Goal: Information Seeking & Learning: Compare options

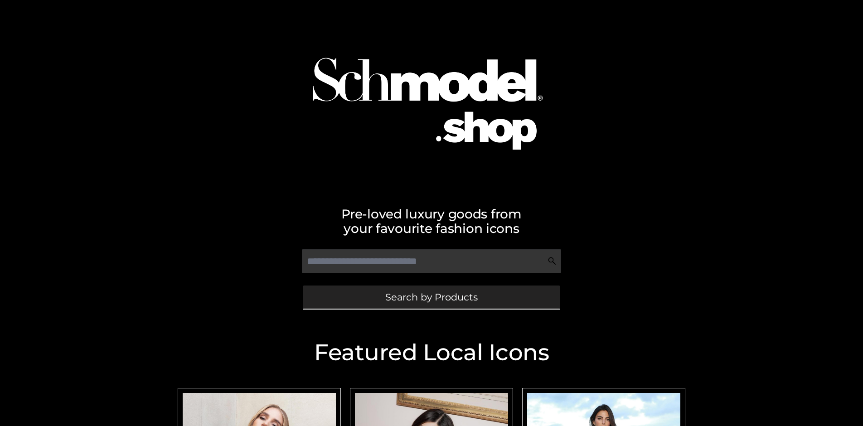
click at [431, 297] on span "Search by Products" at bounding box center [431, 297] width 92 height 10
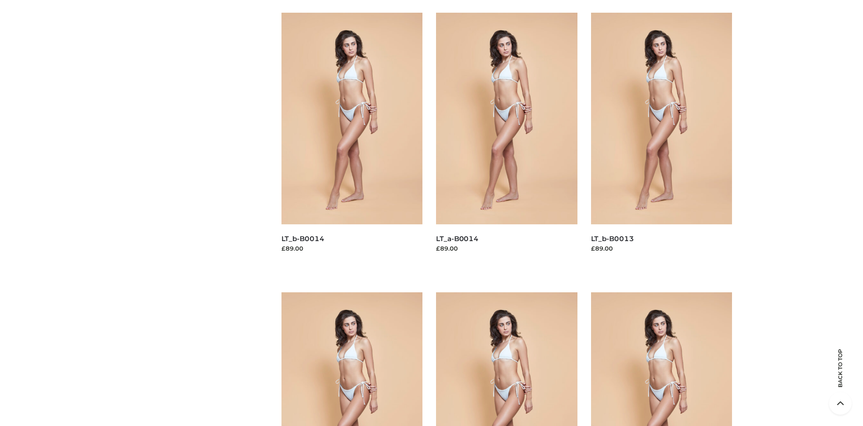
scroll to position [117, 0]
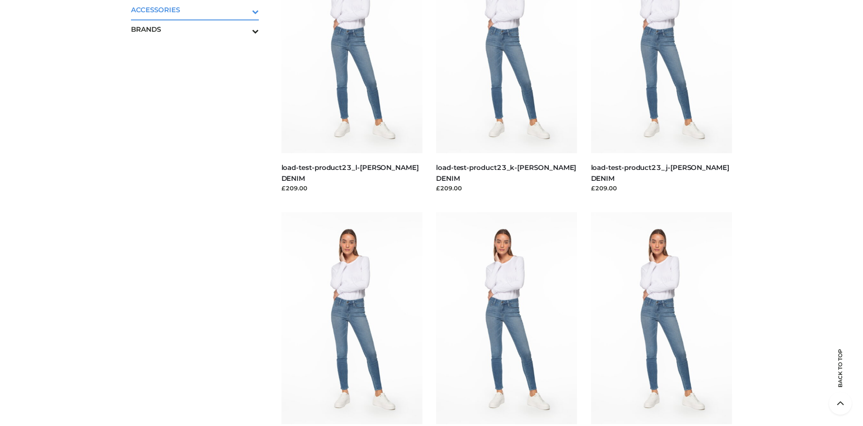
click at [242, 10] on icon "Toggle Submenu" at bounding box center [208, 11] width 102 height 10
click at [199, 48] on span "JEWELRY" at bounding box center [199, 49] width 119 height 10
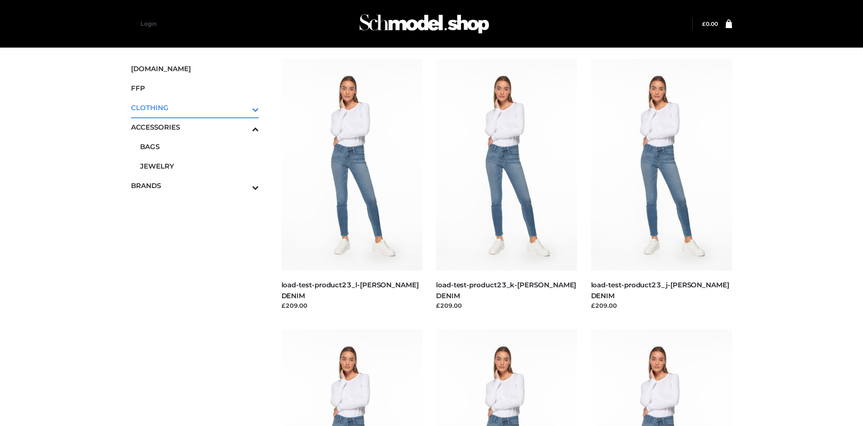
click at [242, 107] on icon "Toggle Submenu" at bounding box center [208, 109] width 102 height 10
click at [199, 122] on span "DRESSES" at bounding box center [199, 127] width 119 height 10
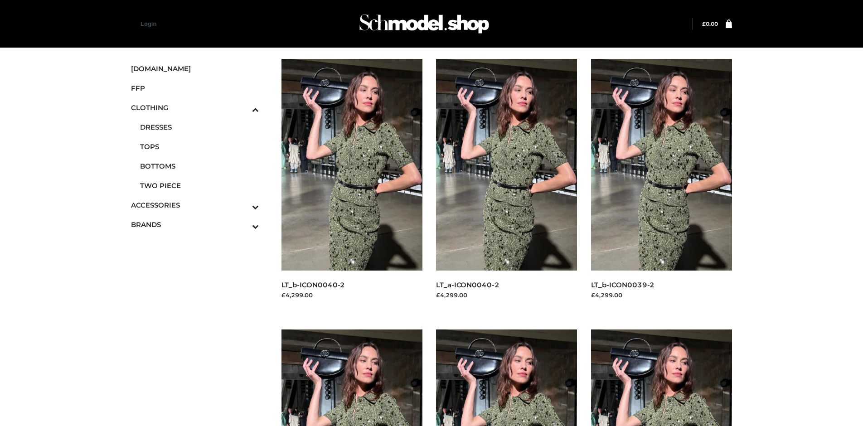
scroll to position [697, 0]
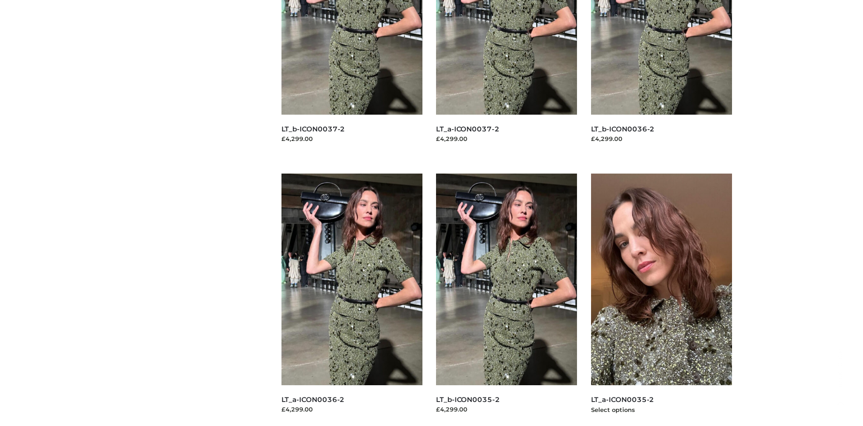
click at [661, 300] on img at bounding box center [661, 280] width 141 height 212
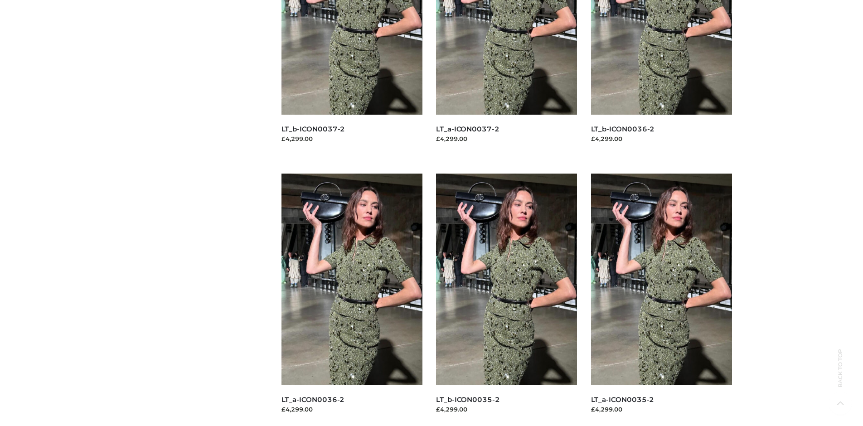
scroll to position [0, 0]
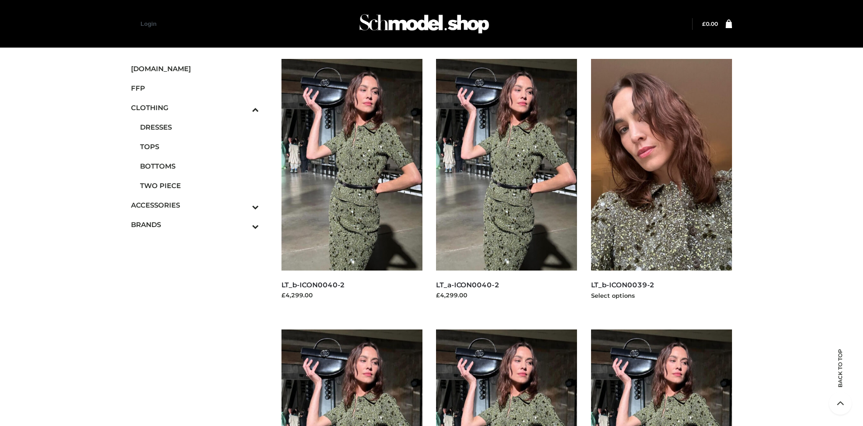
click at [661, 185] on img at bounding box center [661, 165] width 141 height 212
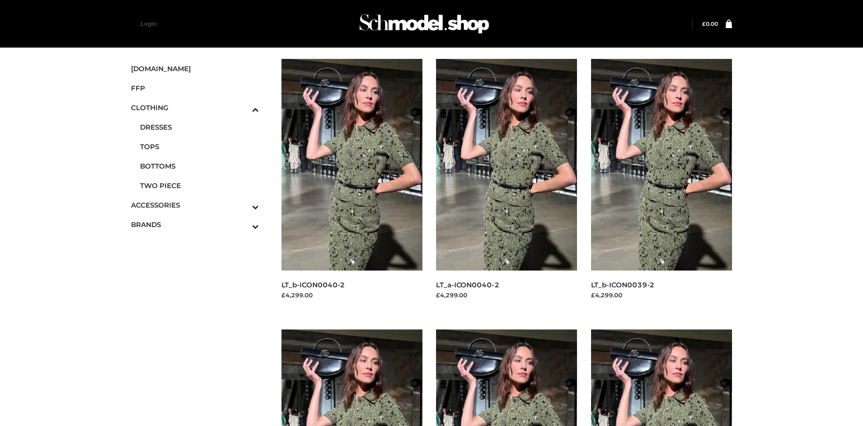
scroll to position [697, 0]
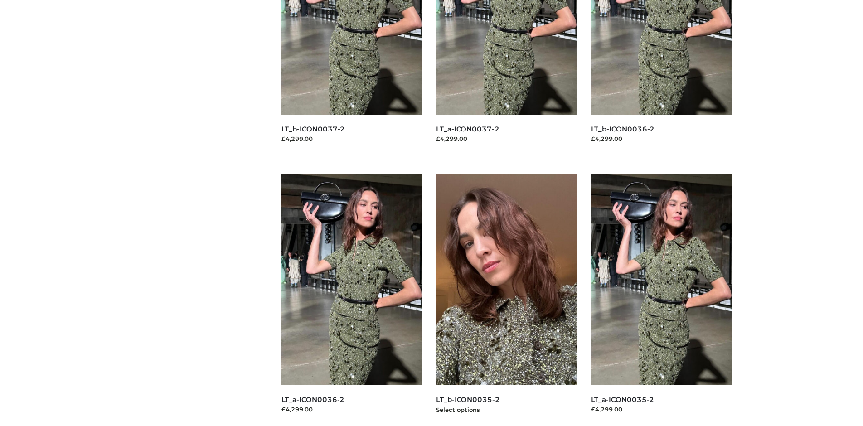
click at [506, 300] on img at bounding box center [506, 280] width 141 height 212
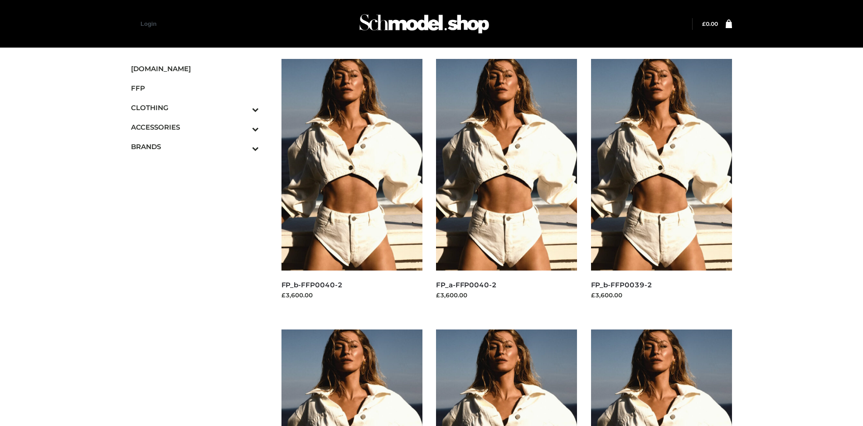
scroll to position [427, 0]
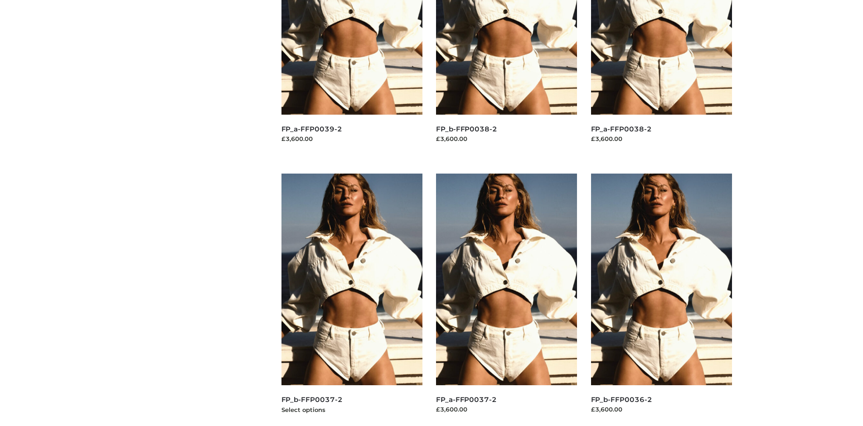
click at [352, 300] on img at bounding box center [351, 280] width 141 height 212
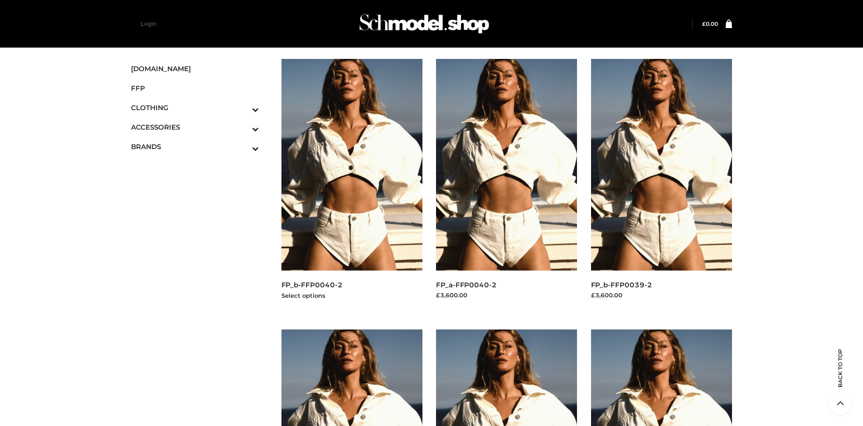
click at [352, 185] on img at bounding box center [351, 165] width 141 height 212
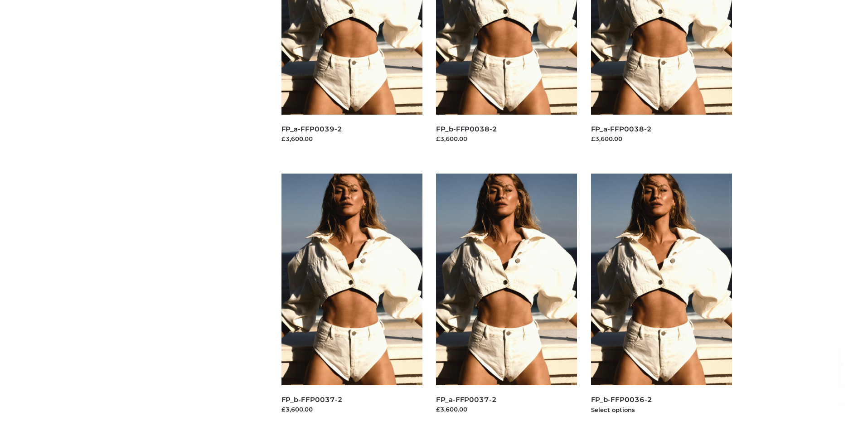
click at [661, 300] on img at bounding box center [661, 280] width 141 height 212
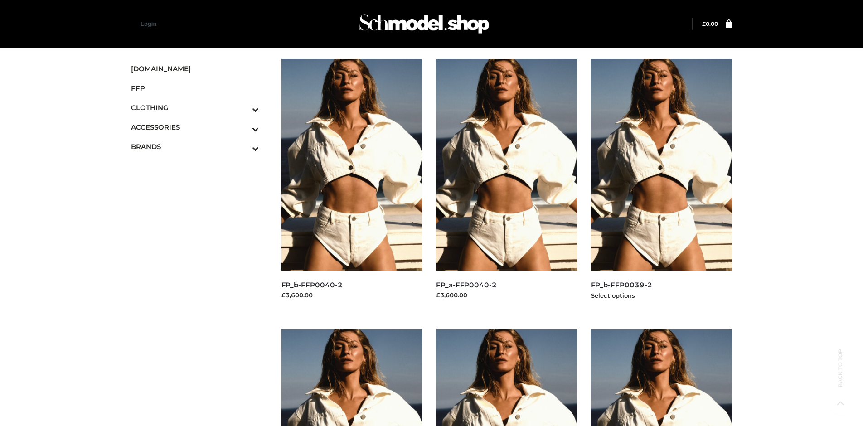
click at [661, 185] on img at bounding box center [661, 165] width 141 height 212
click at [242, 146] on icon "Toggle Submenu" at bounding box center [208, 148] width 102 height 10
click at [199, 185] on span "PARKERSMITH" at bounding box center [199, 185] width 119 height 10
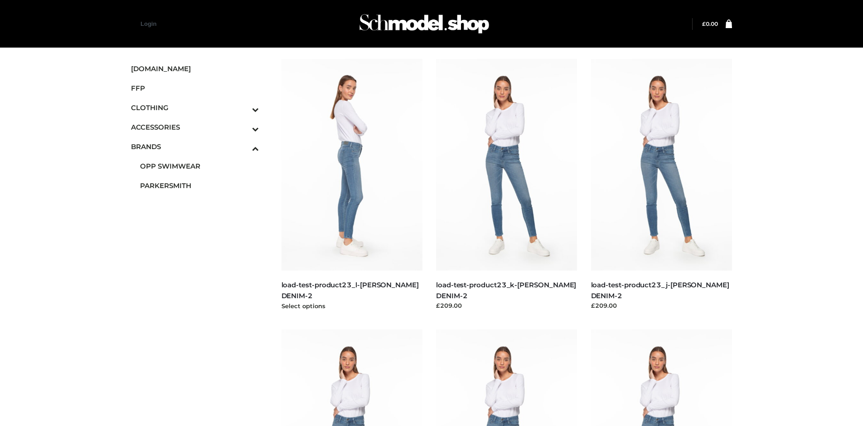
click at [352, 185] on img at bounding box center [351, 165] width 141 height 212
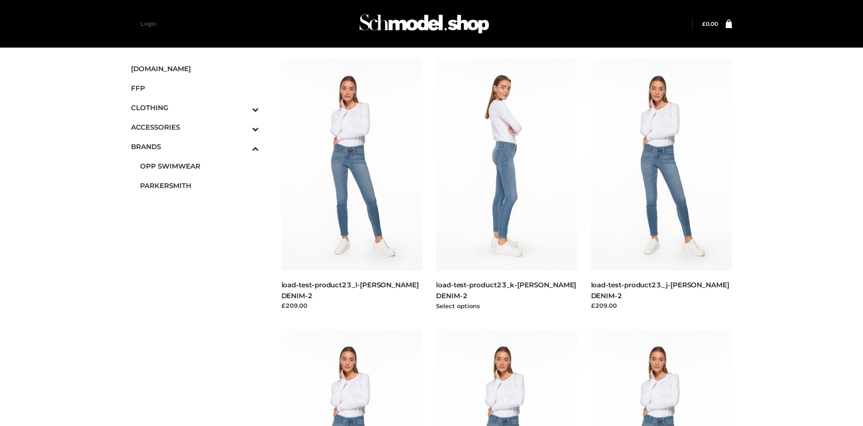
click at [506, 185] on img at bounding box center [506, 165] width 141 height 212
